Goal: Information Seeking & Learning: Find specific fact

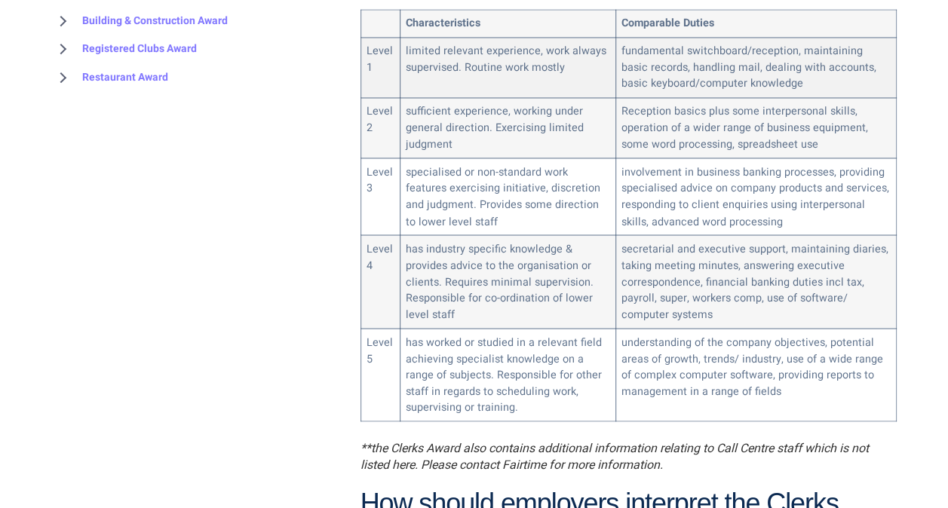
drag, startPoint x: 0, startPoint y: 0, endPoint x: 636, endPoint y: 53, distance: 638.4
click at [636, 53] on td "fundamental switchboard/reception, maintaining basic records, handling mail, de…" at bounding box center [755, 68] width 280 height 60
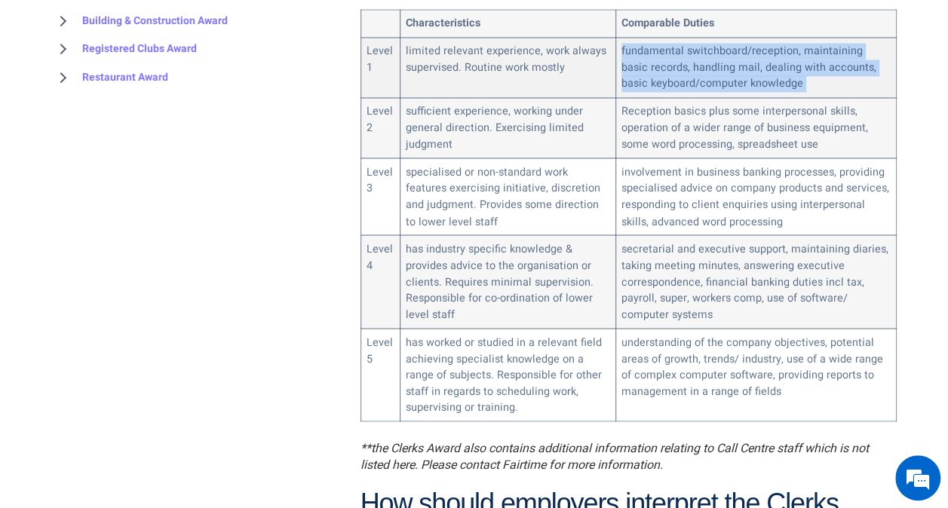
click at [636, 53] on td "fundamental switchboard/reception, maintaining basic records, handling mail, de…" at bounding box center [755, 68] width 280 height 60
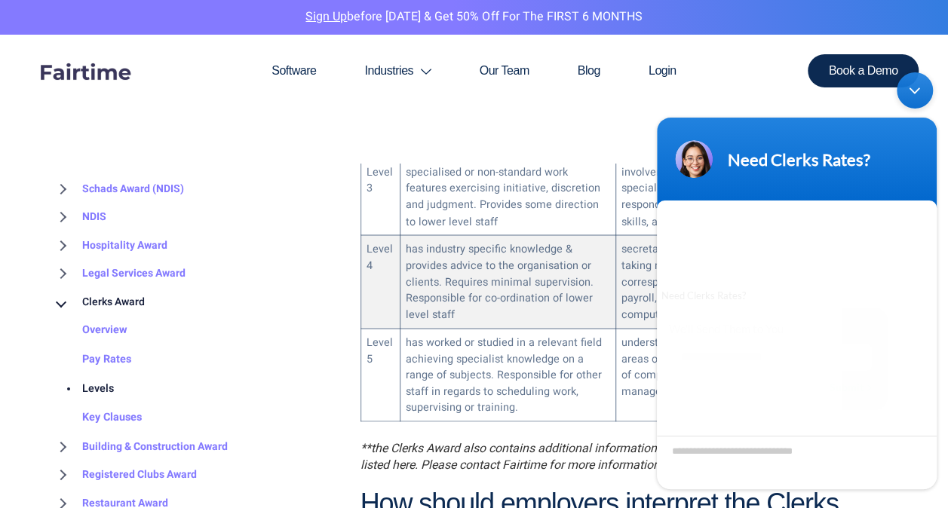
drag, startPoint x: 636, startPoint y: 53, endPoint x: 620, endPoint y: 225, distance: 172.6
click at [620, 235] on td "secretarial and executive support, maintaining diaries, taking meeting minutes,…" at bounding box center [755, 281] width 280 height 93
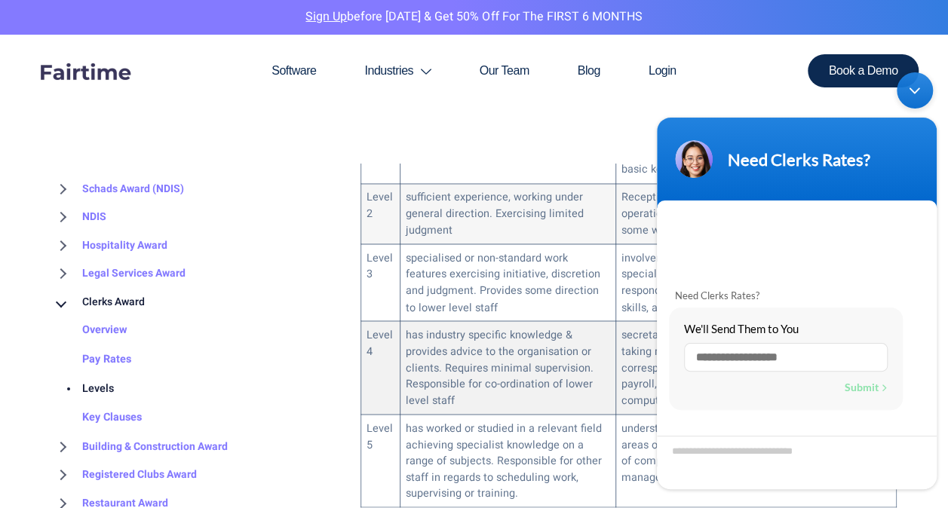
scroll to position [1110, 0]
click at [914, 90] on div "Minimize live chat window" at bounding box center [914, 90] width 36 height 36
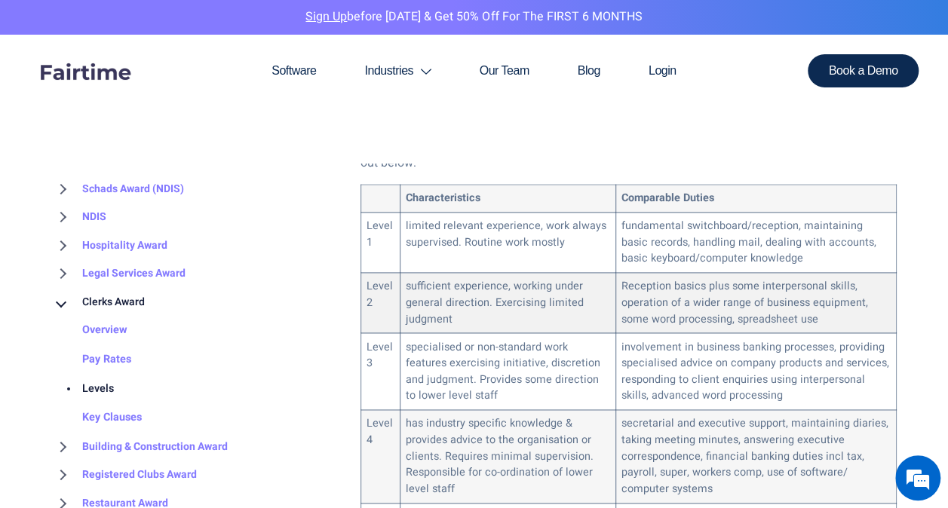
scroll to position [907, 0]
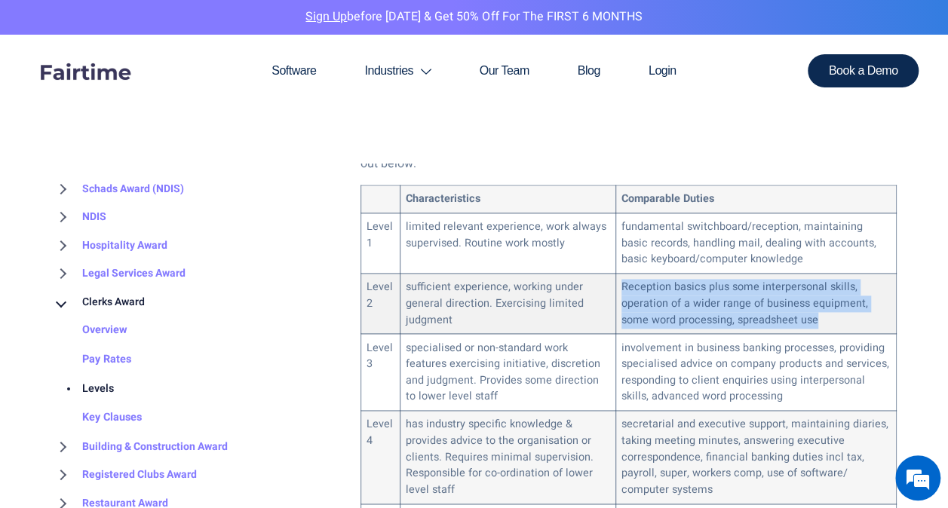
drag, startPoint x: 820, startPoint y: 294, endPoint x: 622, endPoint y: 266, distance: 200.2
click at [622, 274] on td "Reception basics plus some interpersonal skills, operation of a wider range of …" at bounding box center [755, 304] width 280 height 60
drag, startPoint x: 622, startPoint y: 266, endPoint x: 853, endPoint y: 299, distance: 233.7
click at [853, 299] on td "Reception basics plus some interpersonal skills, operation of a wider range of …" at bounding box center [755, 304] width 280 height 60
click at [831, 296] on td "Reception basics plus some interpersonal skills, operation of a wider range of …" at bounding box center [755, 304] width 280 height 60
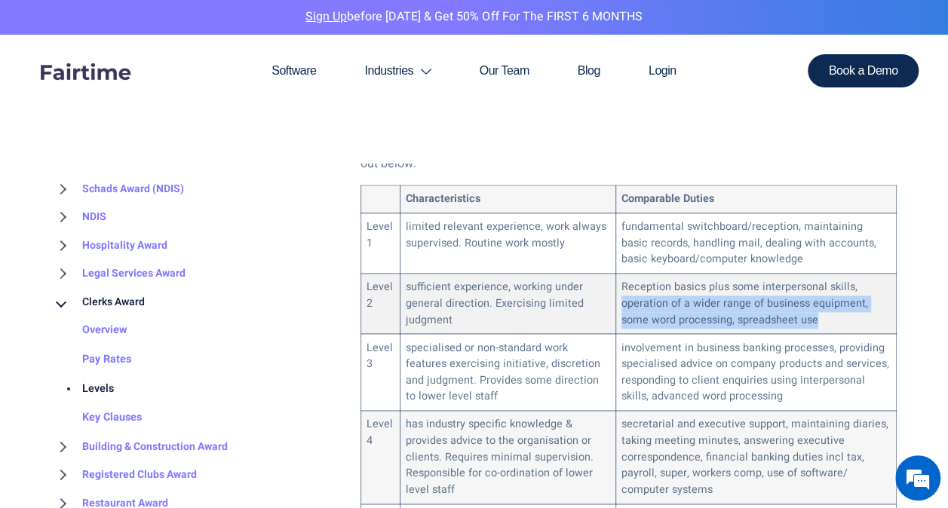
drag, startPoint x: 826, startPoint y: 296, endPoint x: 620, endPoint y: 286, distance: 206.8
click at [620, 286] on td "Reception basics plus some interpersonal skills, operation of a wider range of …" at bounding box center [755, 304] width 280 height 60
copy td "operation of a wider range of business equipment, some word processing, spreads…"
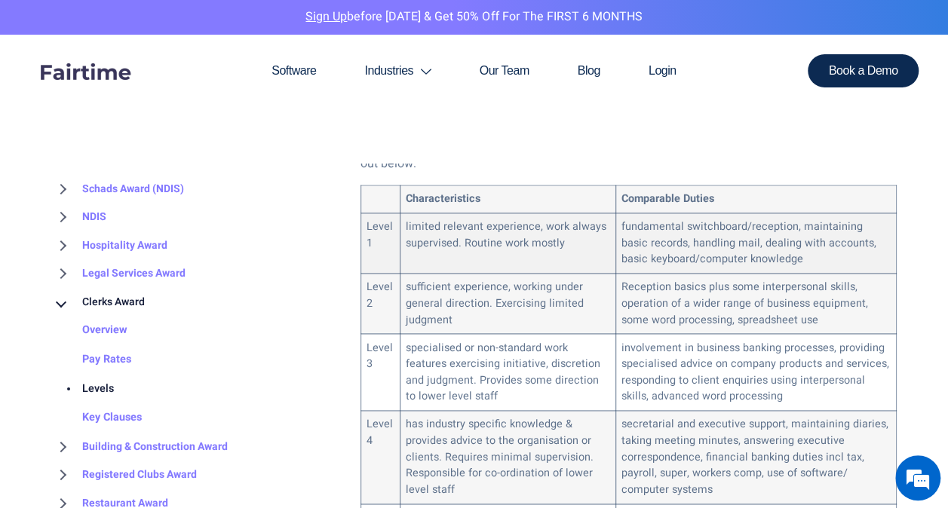
click at [790, 243] on td "fundamental switchboard/reception, maintaining basic records, handling mail, de…" at bounding box center [755, 243] width 280 height 60
